Goal: Task Accomplishment & Management: Use online tool/utility

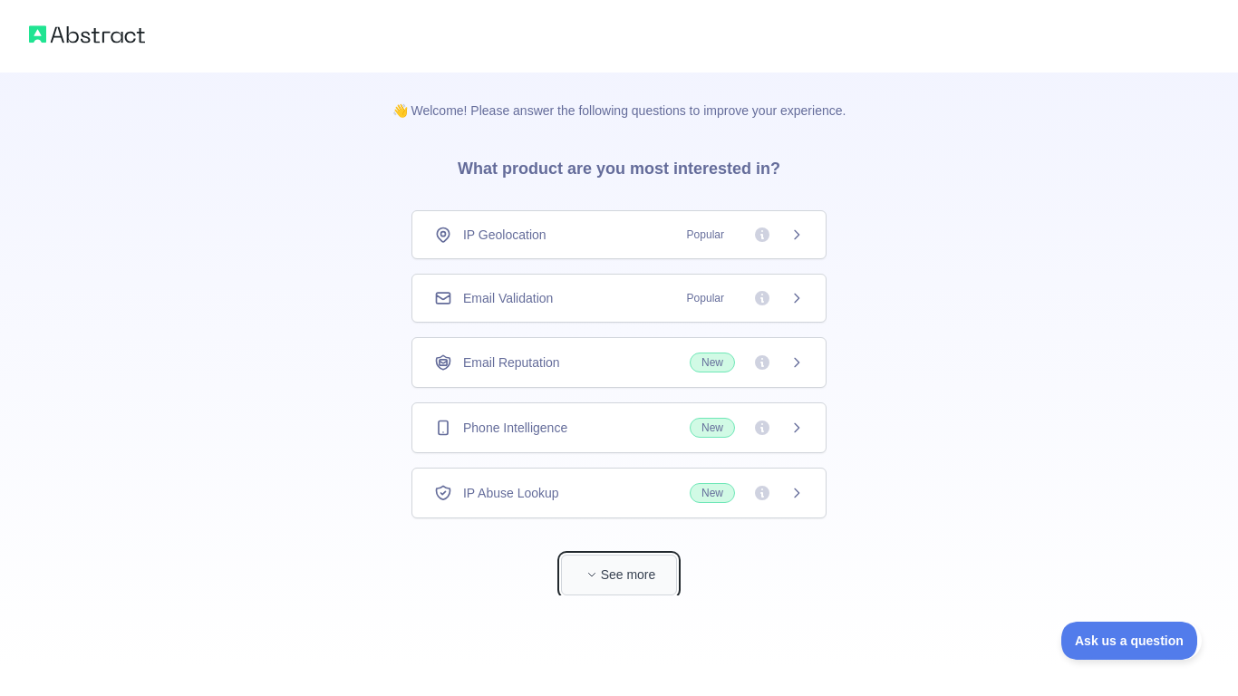
click at [619, 577] on button "See more" at bounding box center [619, 575] width 116 height 41
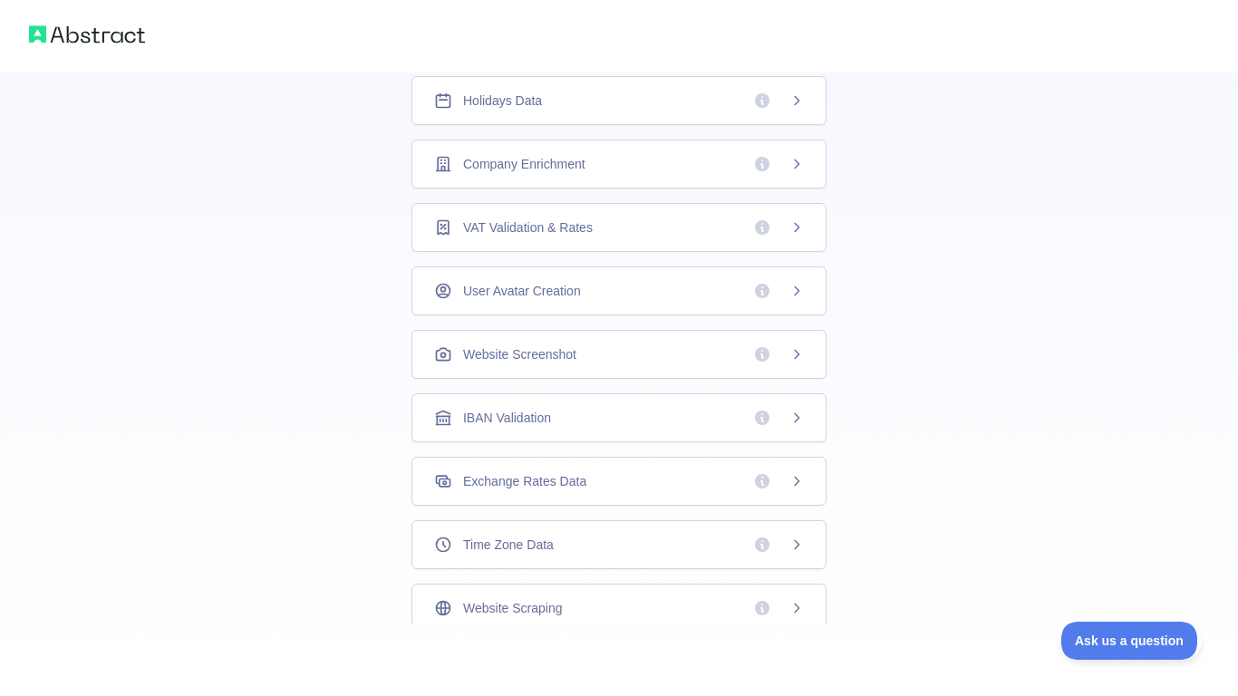
scroll to position [73, 0]
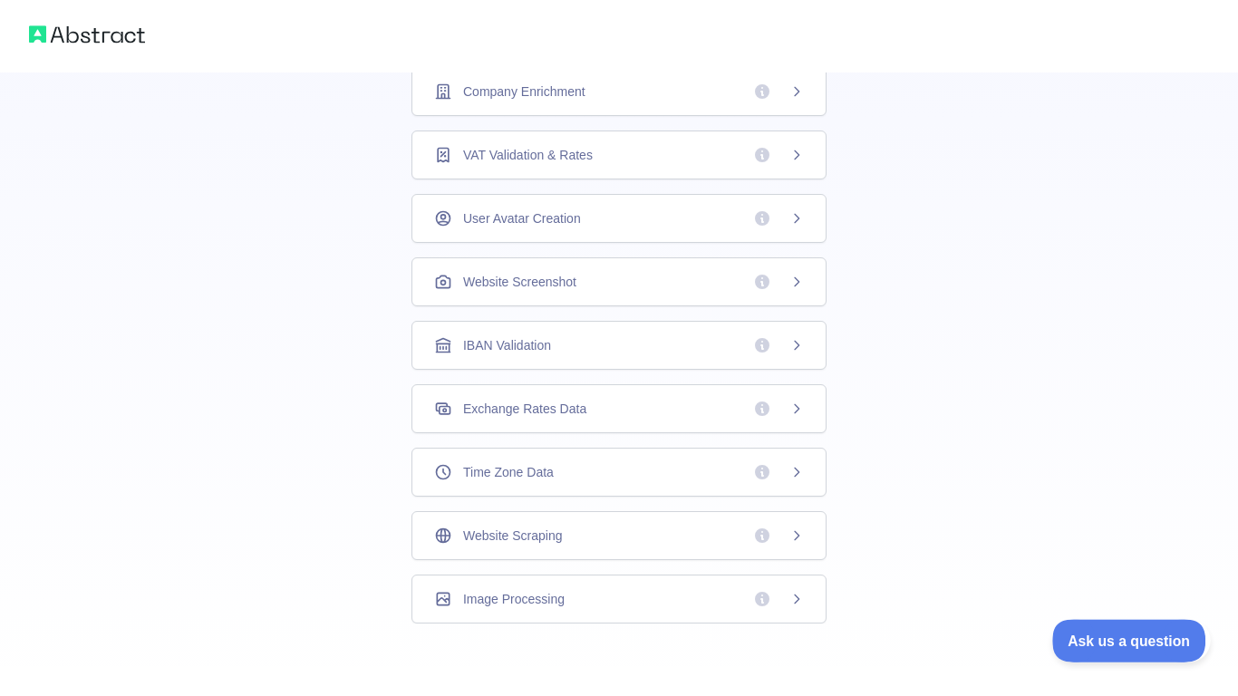
click at [1079, 642] on span "Ask us a question" at bounding box center [1120, 638] width 136 height 13
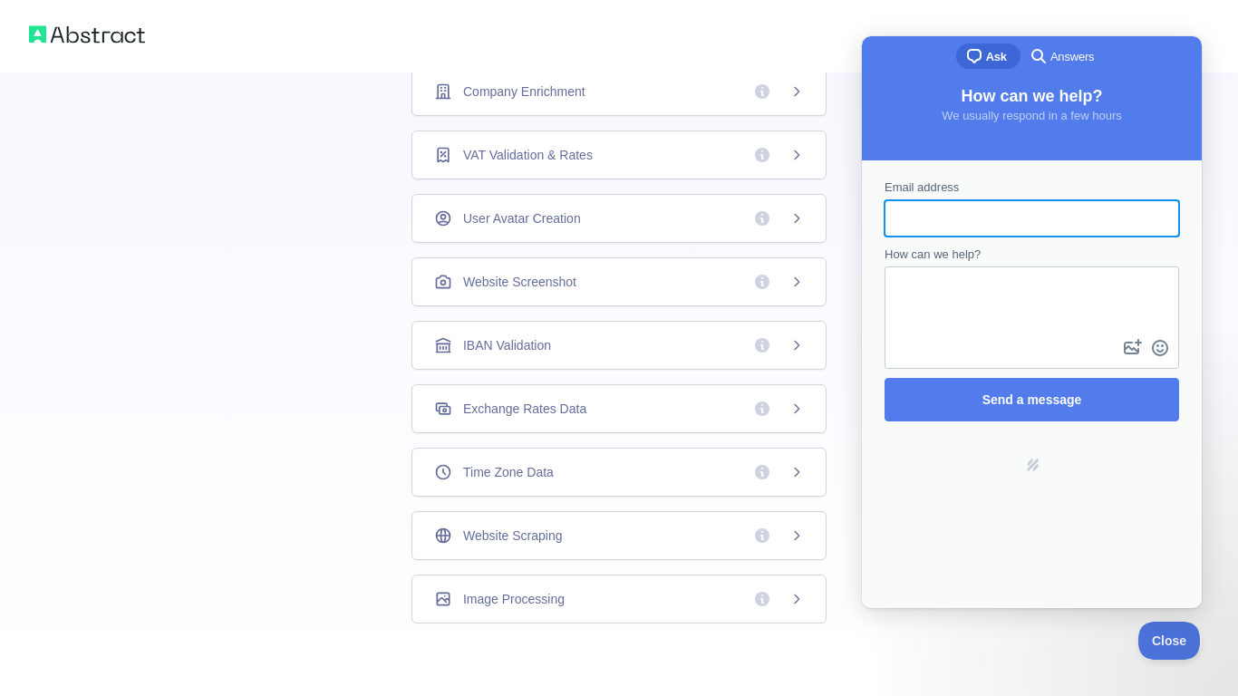
scroll to position [0, 0]
click at [0, 310] on div "👋 Welcome! Please answer the following questions to improve your experience. Wh…" at bounding box center [619, 119] width 1238 height 1153
click at [1165, 636] on span "Close" at bounding box center [1165, 638] width 62 height 13
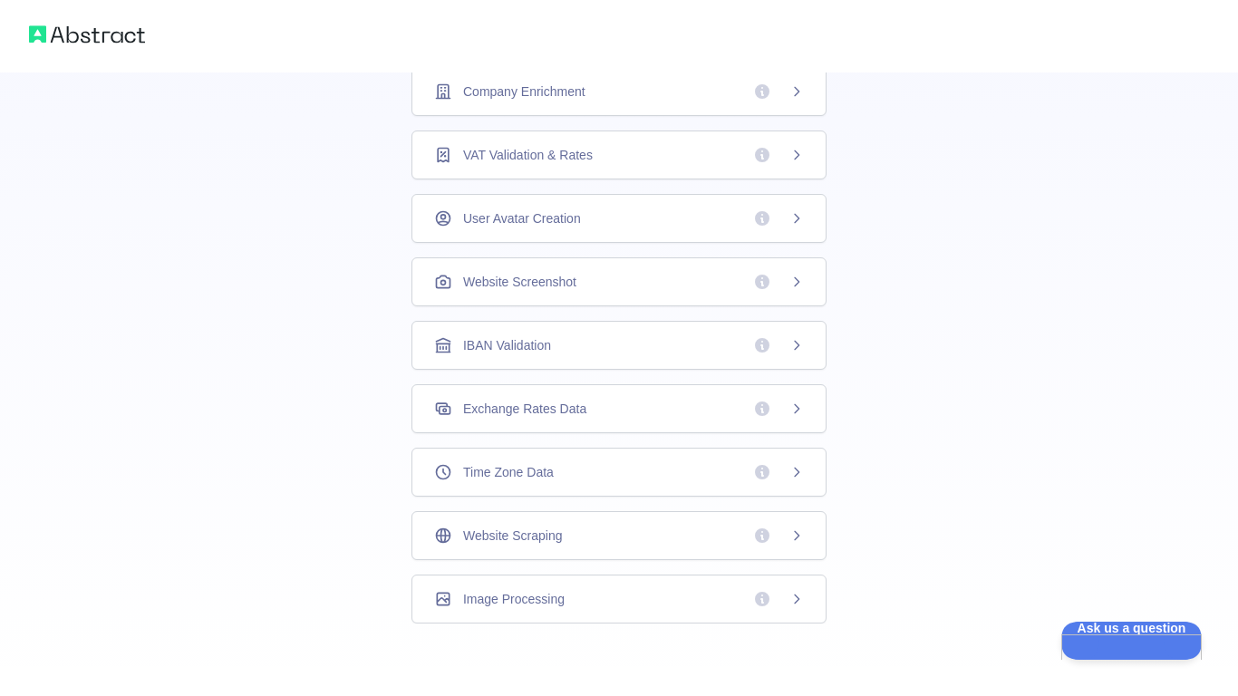
click at [591, 547] on div "Website Scraping" at bounding box center [618, 535] width 415 height 49
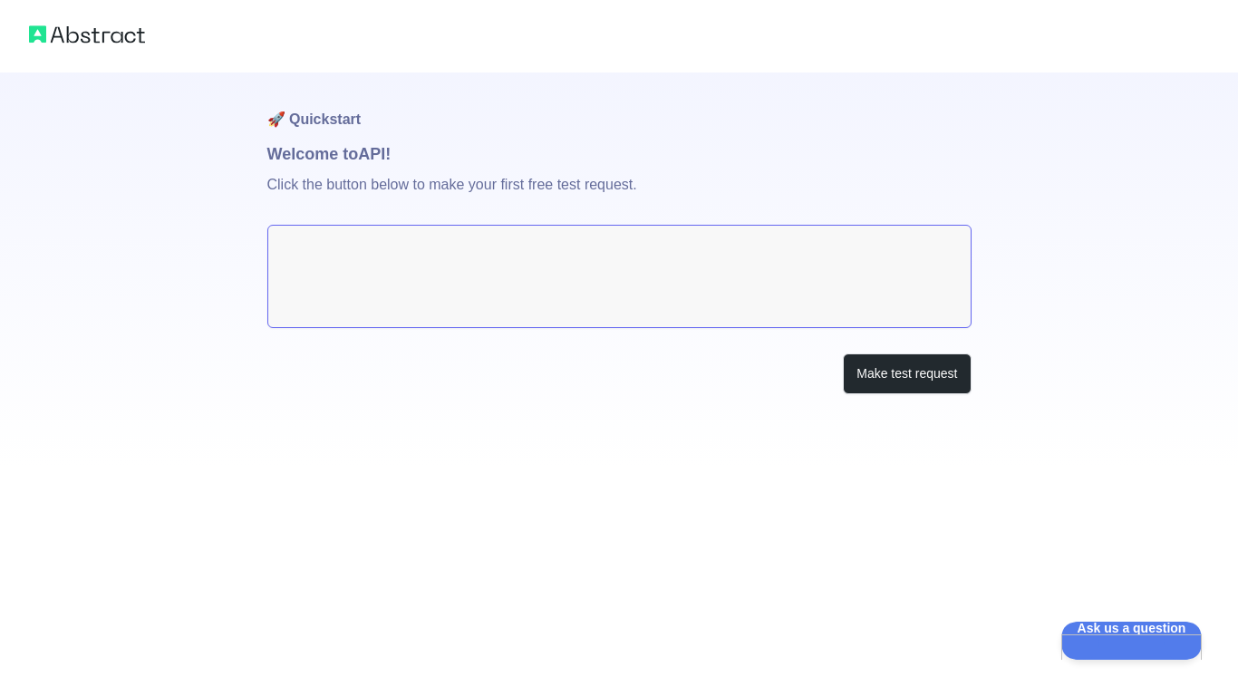
click at [607, 291] on textarea at bounding box center [619, 276] width 704 height 103
click at [383, 262] on textarea at bounding box center [619, 276] width 704 height 103
click at [917, 381] on button "Make test request" at bounding box center [907, 373] width 128 height 41
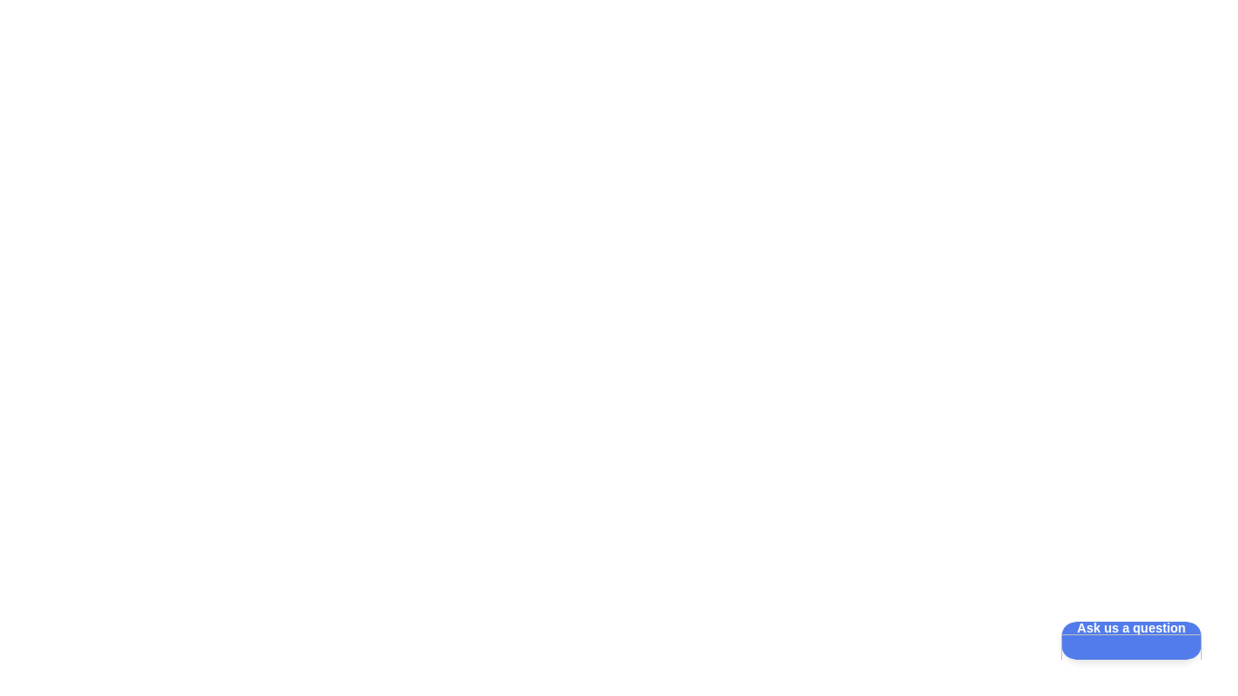
click at [917, 381] on div at bounding box center [619, 348] width 1238 height 696
